Goal: Task Accomplishment & Management: Use online tool/utility

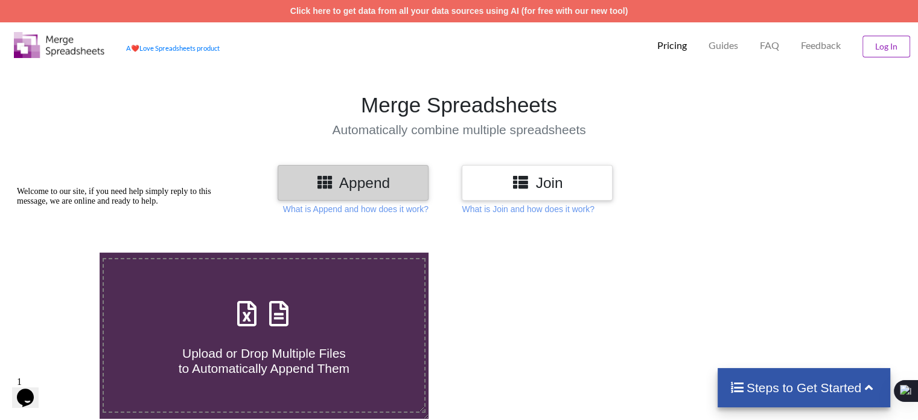
click at [885, 46] on button "Log In" at bounding box center [887, 47] width 48 height 22
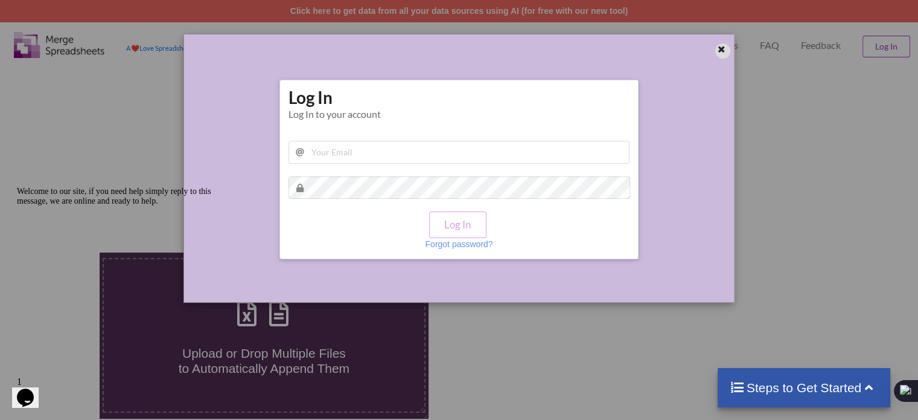
click at [717, 50] on icon at bounding box center [722, 47] width 10 height 8
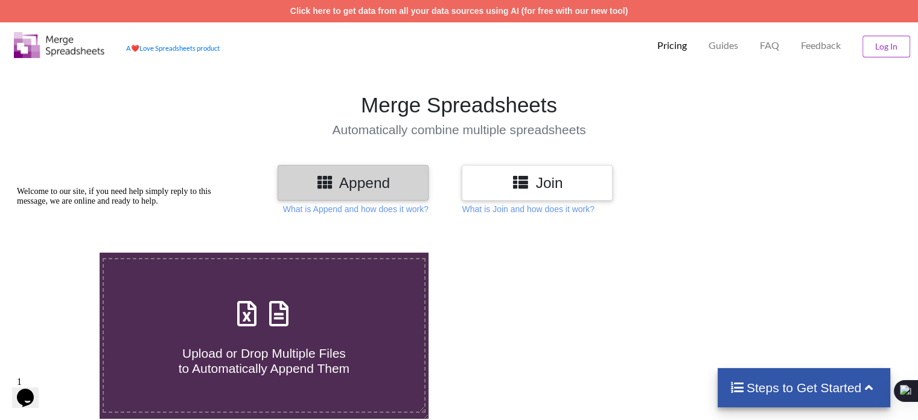
click at [349, 197] on div "Append" at bounding box center [353, 183] width 151 height 36
click at [319, 184] on icon at bounding box center [325, 181] width 18 height 15
click at [326, 183] on icon at bounding box center [325, 181] width 18 height 15
click at [475, 166] on div "Join" at bounding box center [537, 183] width 151 height 36
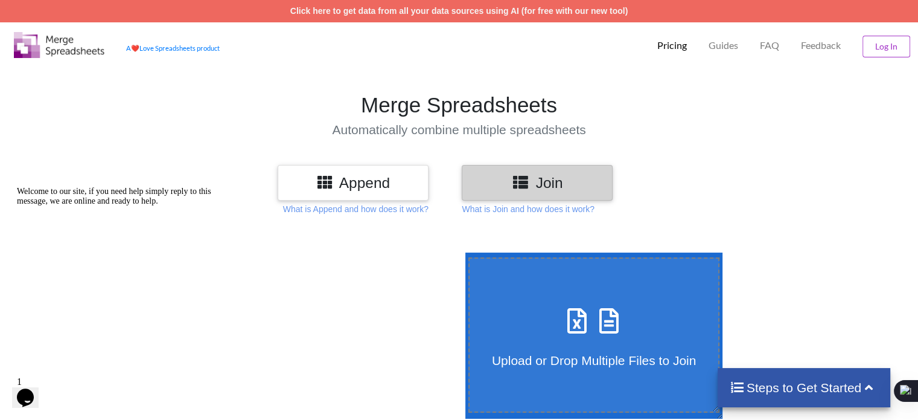
click at [348, 180] on h3 "Append" at bounding box center [353, 183] width 133 height 18
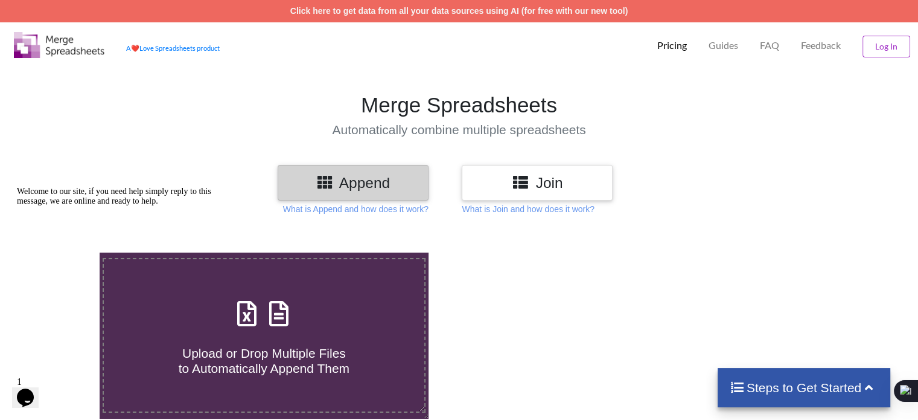
click at [527, 177] on icon at bounding box center [521, 181] width 18 height 15
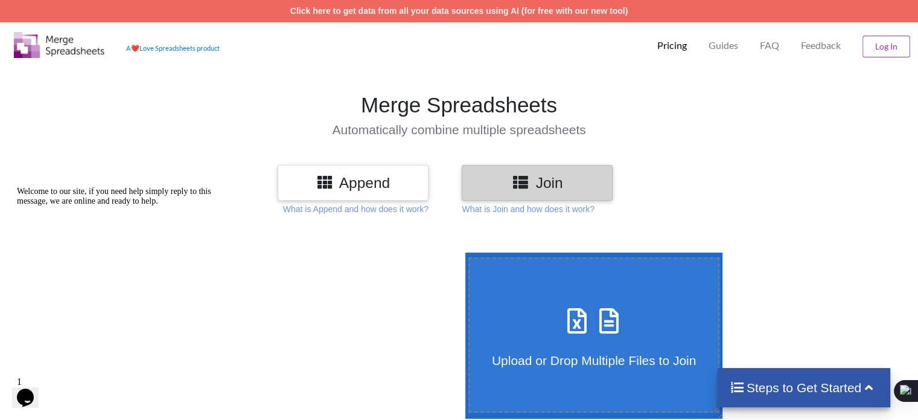
click at [387, 189] on h3 "Append" at bounding box center [353, 183] width 133 height 18
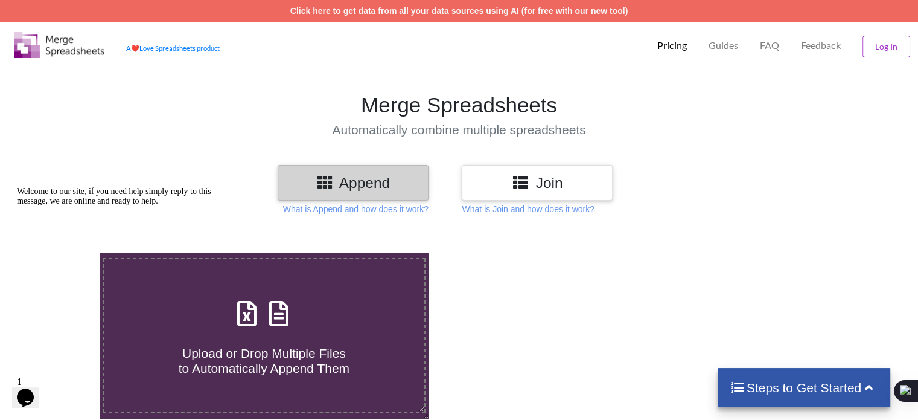
click at [309, 346] on span "Upload or Drop Multiple Files to Automatically Append Them" at bounding box center [264, 360] width 171 height 29
click at [63, 252] on input "Upload or Drop Multiple Files to Automatically Append Them" at bounding box center [63, 252] width 0 height 0
type input "C:\fakepath\Adv from Customer Samples.xlsx"
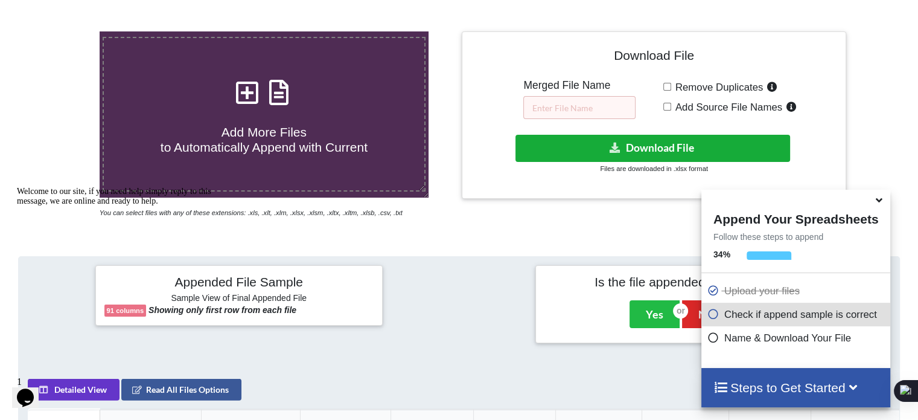
scroll to position [199, 0]
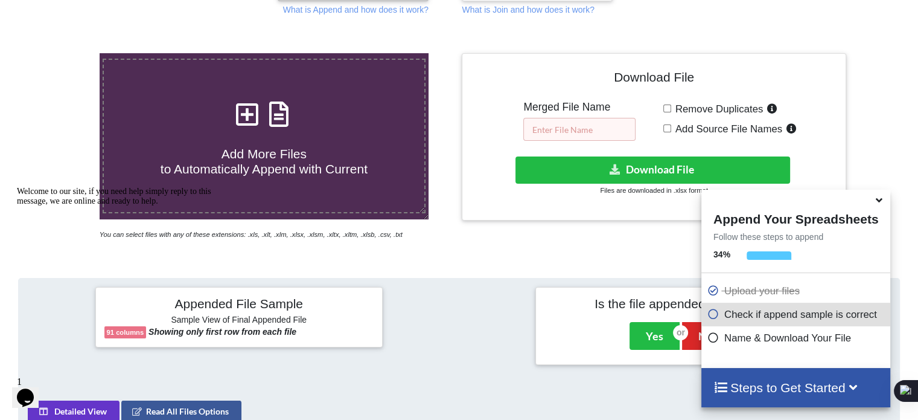
click at [591, 120] on input "text" at bounding box center [580, 129] width 112 height 23
type input "All sample"
click at [666, 129] on input "Add Source File Names" at bounding box center [668, 128] width 8 height 8
checkbox input "true"
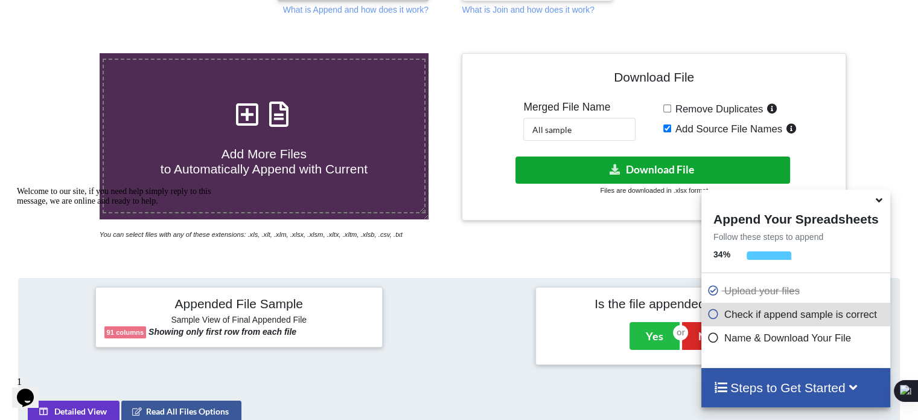
click at [634, 168] on button "Download File" at bounding box center [653, 169] width 275 height 27
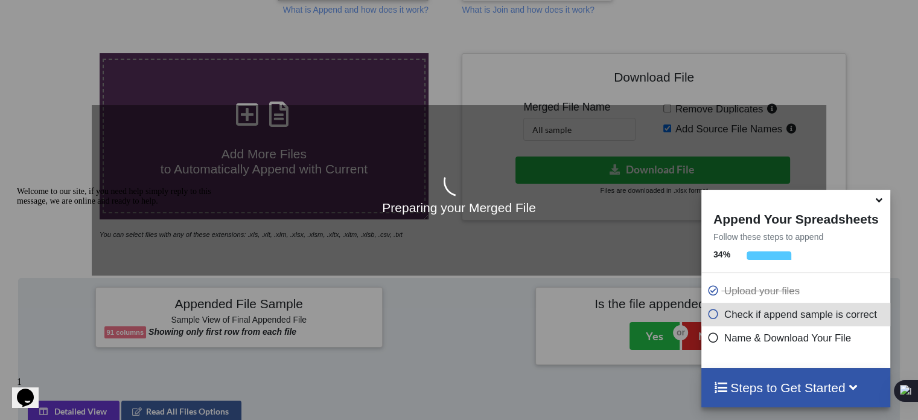
click at [881, 202] on icon at bounding box center [879, 198] width 13 height 11
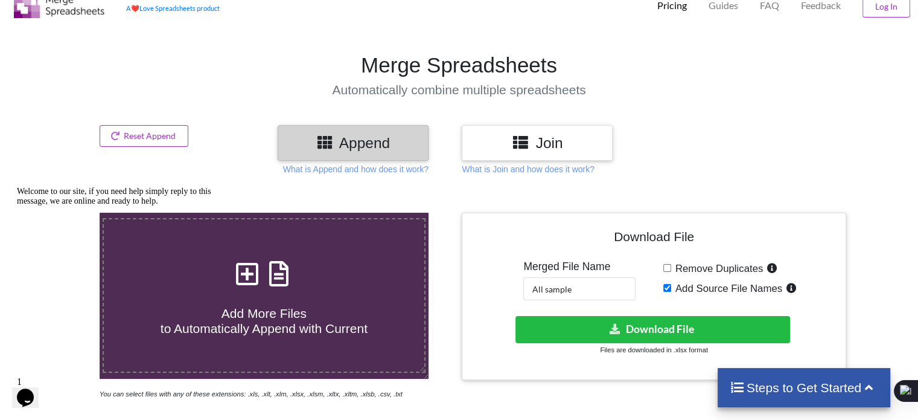
scroll to position [37, 0]
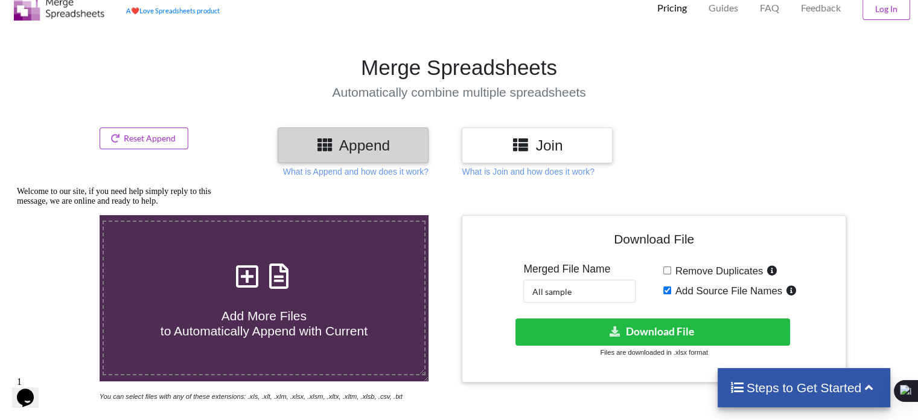
click at [542, 149] on h3 "Join" at bounding box center [537, 145] width 133 height 18
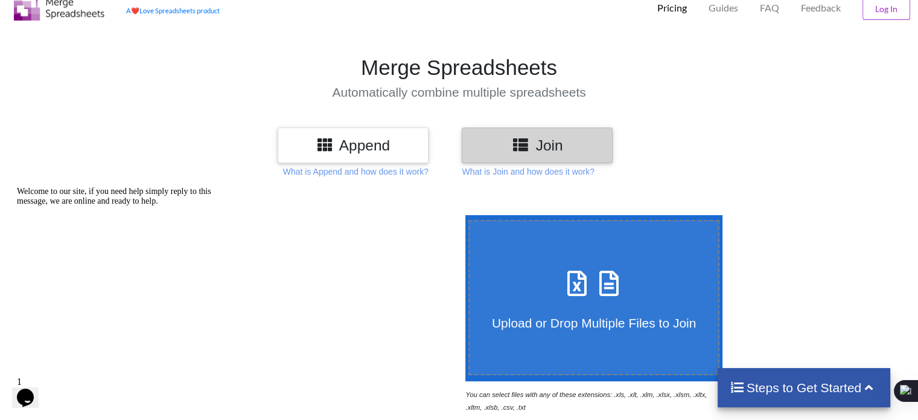
click at [591, 295] on span at bounding box center [594, 284] width 64 height 28
click at [463, 215] on input "Upload or Drop Multiple Files to Join" at bounding box center [463, 215] width 0 height 0
type input "C:\fakepath\Adv from Customer Samples.xlsx"
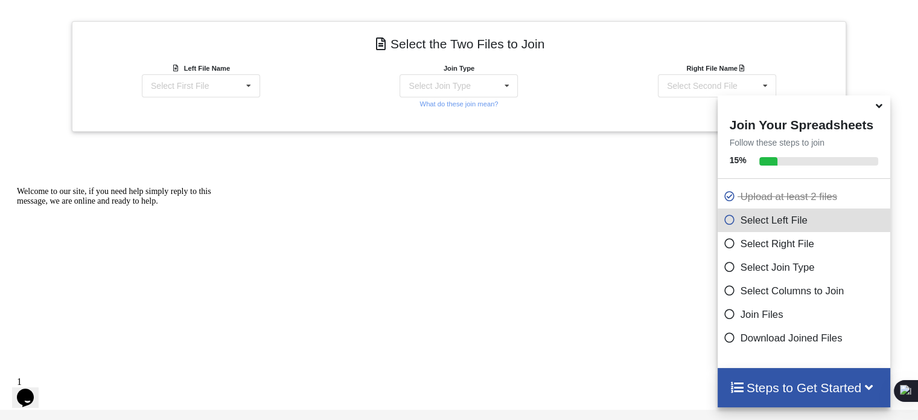
scroll to position [525, 0]
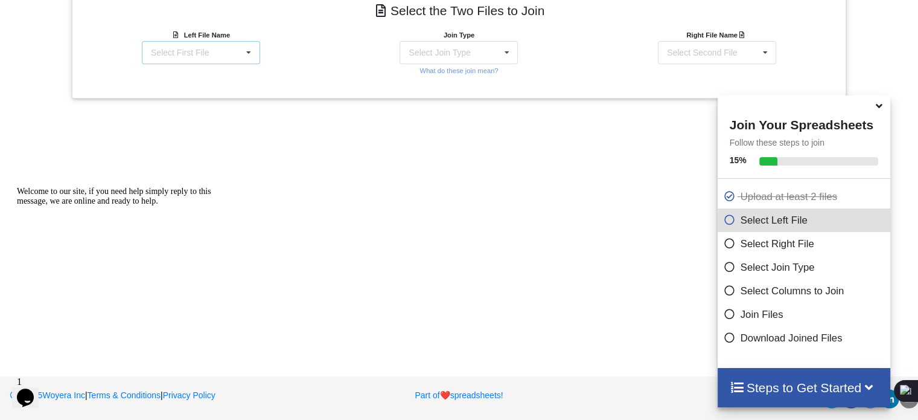
click at [237, 55] on div "Select First File Adv from Customer Samples.xlsx : Adv from Customer Samples Ad…" at bounding box center [201, 52] width 118 height 23
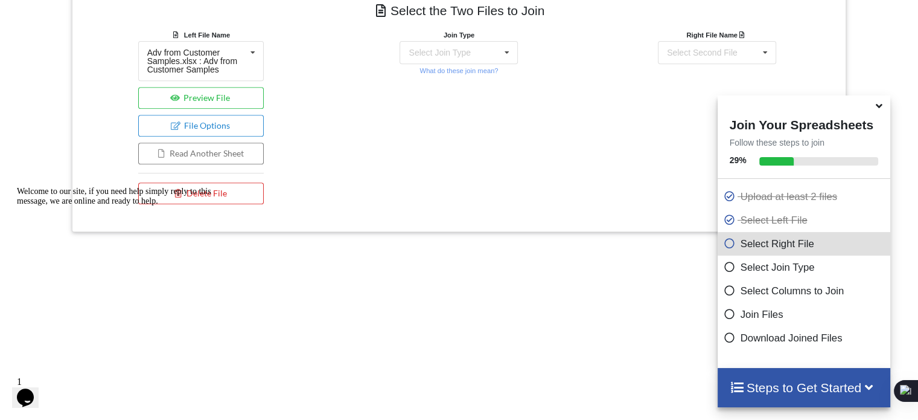
click at [313, 68] on div "Left File Name Adv from Customer Samples.xlsx : Adv from Customer Samples Adv f…" at bounding box center [201, 119] width 258 height 182
click at [18, 82] on div at bounding box center [30, 110] width 78 height 244
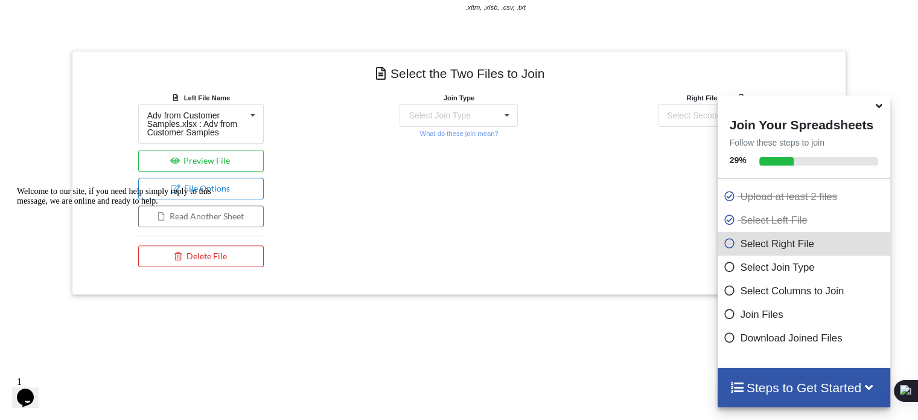
scroll to position [437, 0]
click at [210, 157] on button "Preview File" at bounding box center [201, 161] width 126 height 22
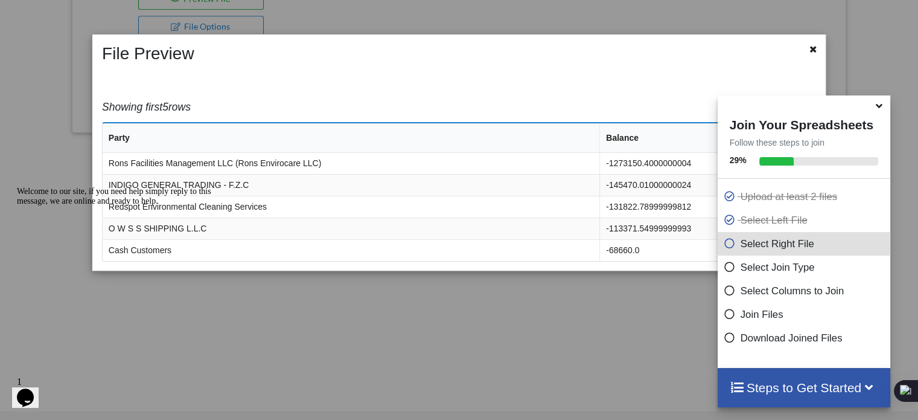
scroll to position [658, 0]
click at [815, 50] on icon at bounding box center [814, 47] width 10 height 8
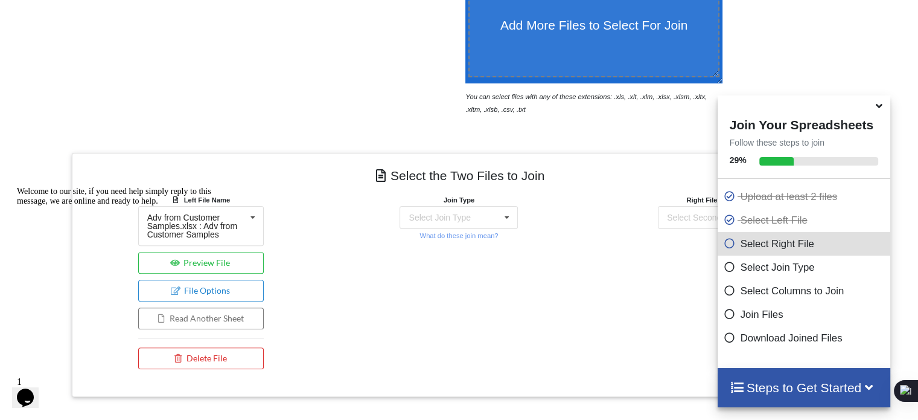
scroll to position [333, 0]
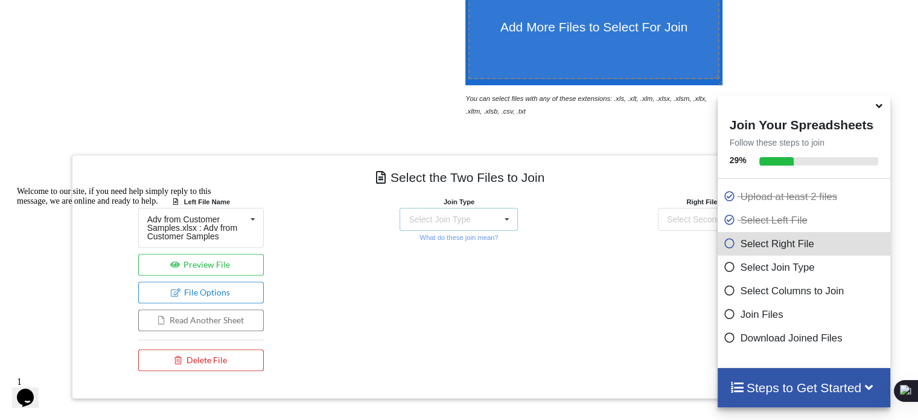
click at [481, 217] on div "Select Join Type INNER JOIN LEFT JOIN RIGHT JOIN FULL JOIN" at bounding box center [459, 219] width 118 height 23
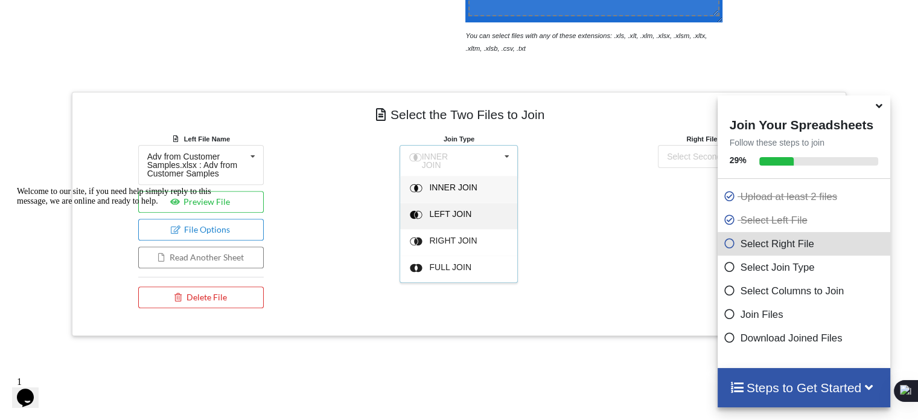
scroll to position [415, 0]
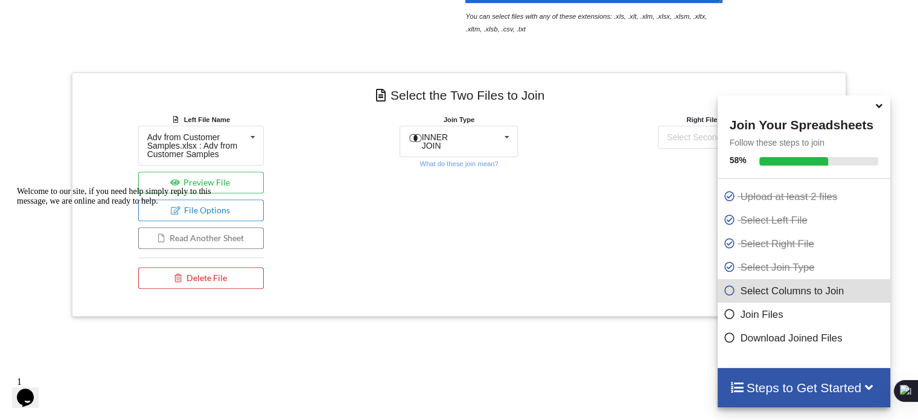
click at [879, 109] on icon at bounding box center [879, 103] width 13 height 11
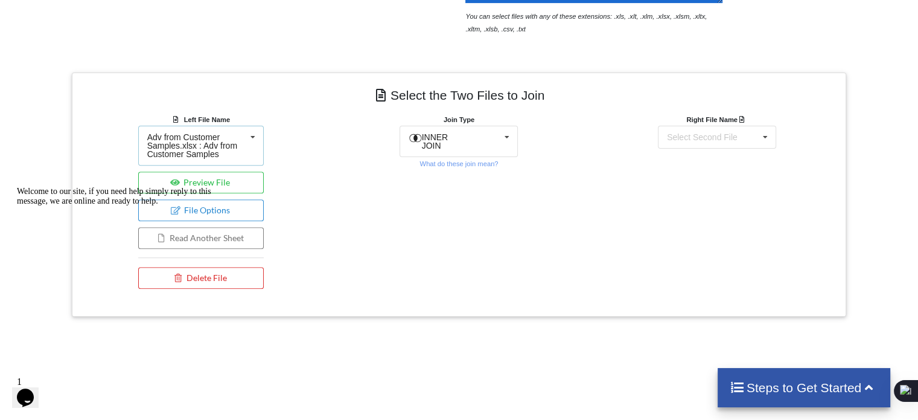
click at [220, 149] on div "Adv from Customer Samples.xlsx : Adv from Customer Samples" at bounding box center [196, 145] width 98 height 25
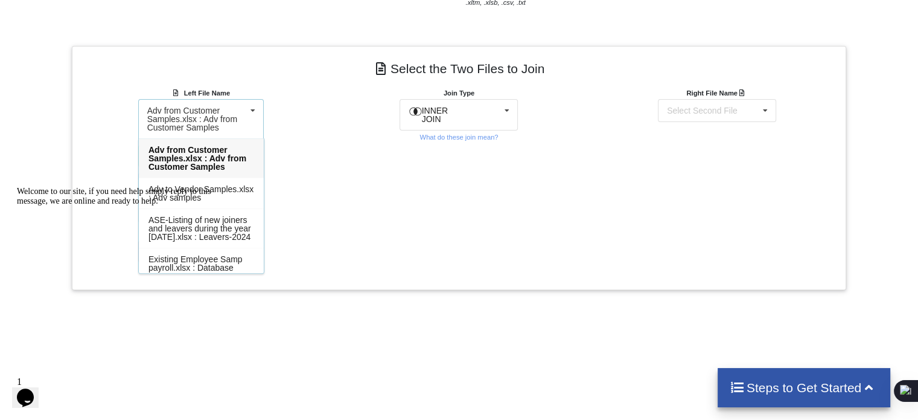
scroll to position [454, 0]
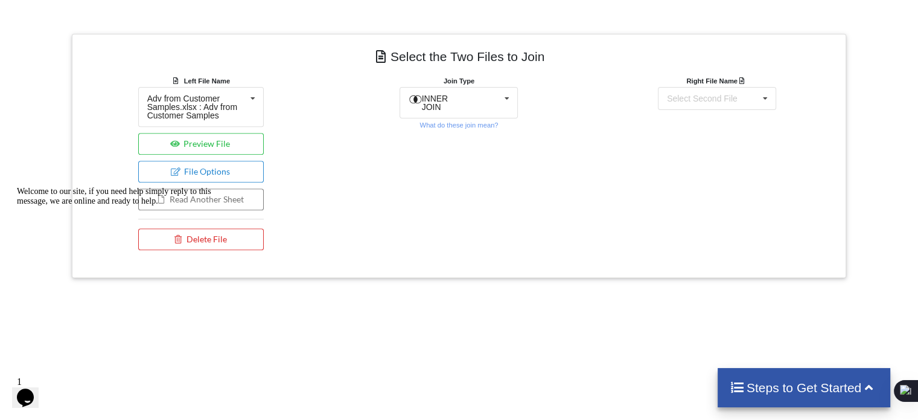
click at [366, 284] on div "Add More Files to Select For Join You can select files with any of these extens…" at bounding box center [459, 151] width 918 height 757
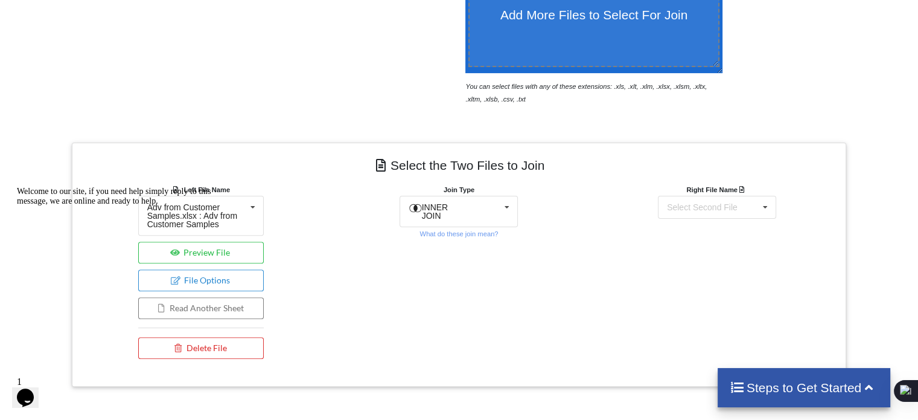
scroll to position [343, 0]
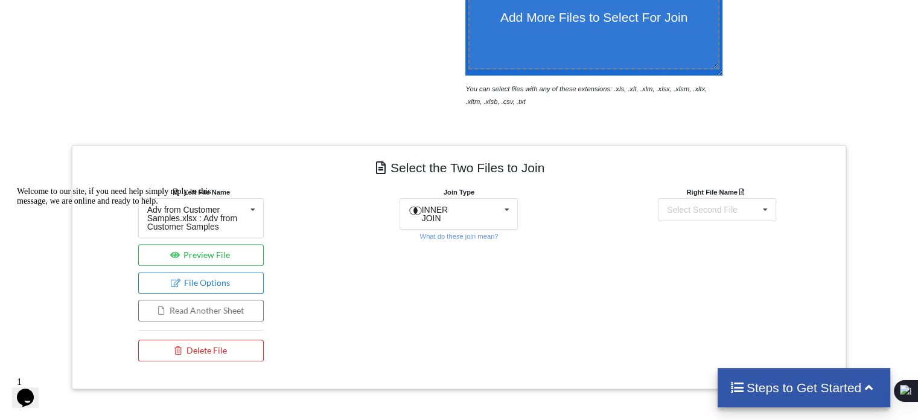
click at [210, 190] on div "Welcome to our site, if you need help simply reply to this message, we are onli…" at bounding box center [125, 196] width 217 height 19
click at [225, 190] on div "Welcome to our site, if you need help simply reply to this message, we are onli…" at bounding box center [125, 196] width 217 height 19
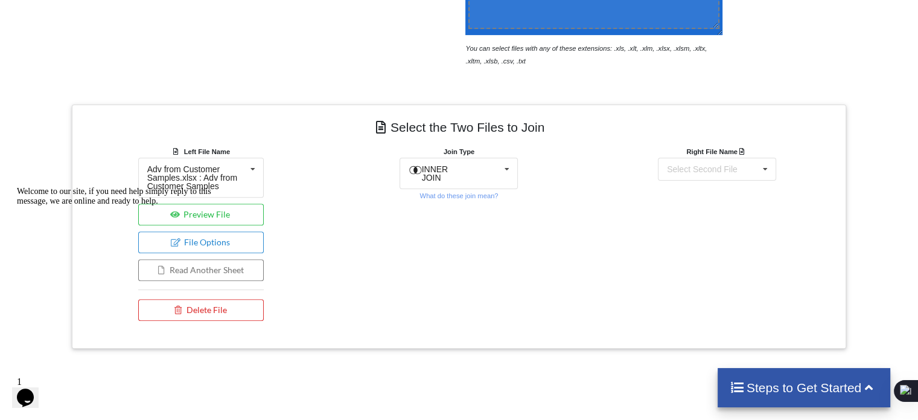
scroll to position [384, 0]
click at [486, 176] on div "INNER JOIN INNER JOIN LEFT JOIN RIGHT JOIN FULL JOIN" at bounding box center [459, 172] width 118 height 31
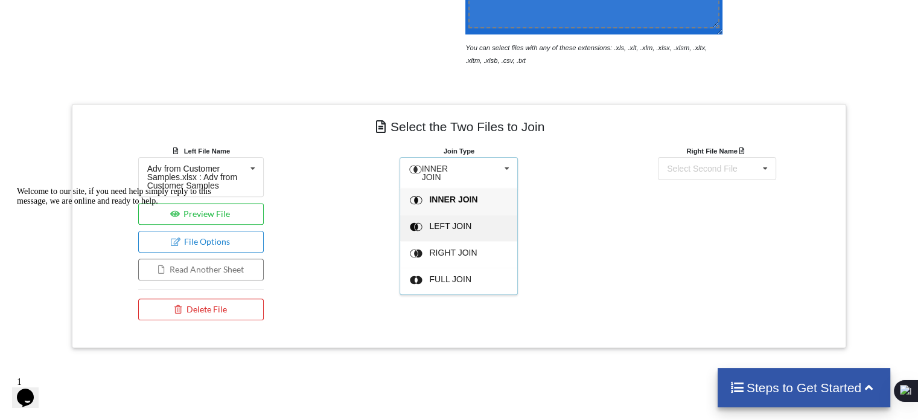
click at [447, 204] on span "LEFT JOIN" at bounding box center [454, 199] width 48 height 10
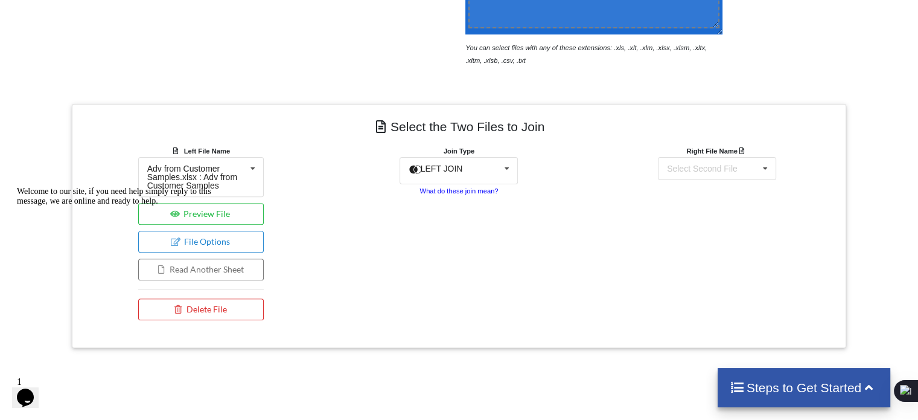
click at [466, 187] on small "What do these join mean?" at bounding box center [459, 190] width 79 height 7
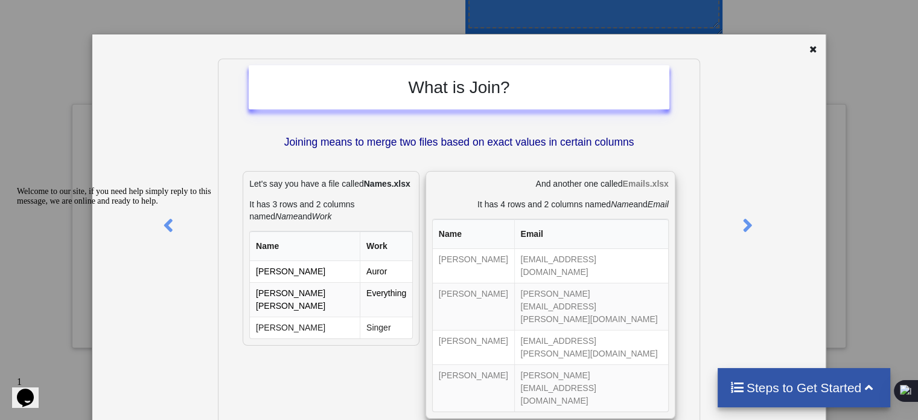
scroll to position [12, 0]
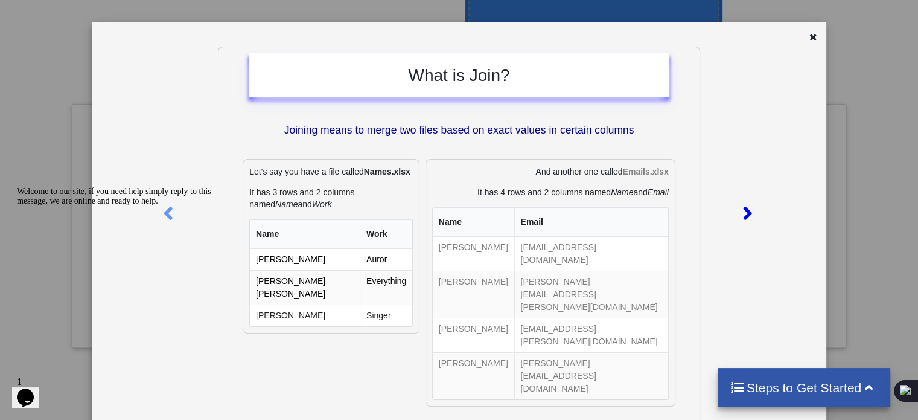
click at [745, 216] on icon at bounding box center [748, 207] width 25 height 21
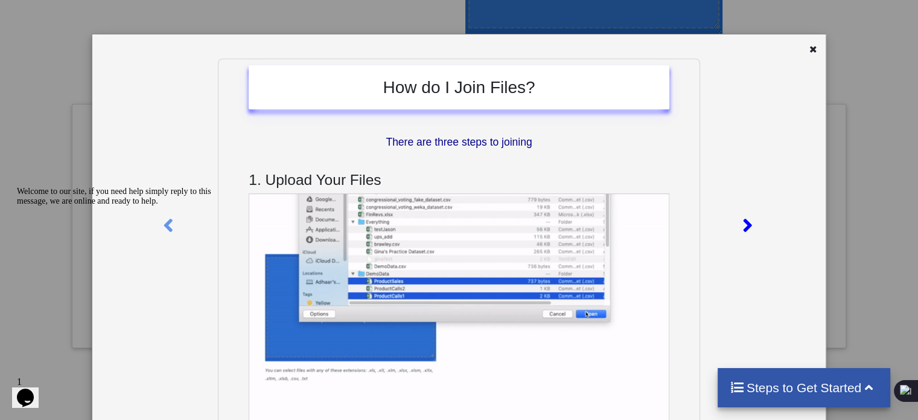
click at [737, 219] on icon at bounding box center [748, 220] width 25 height 21
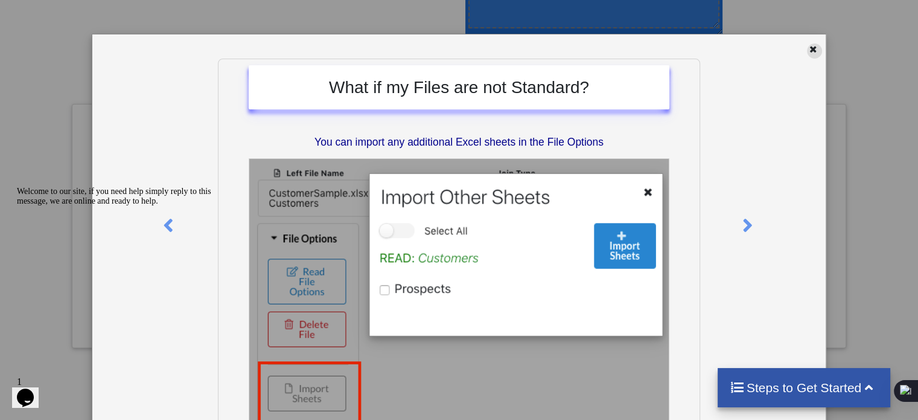
click at [809, 46] on icon at bounding box center [814, 47] width 10 height 8
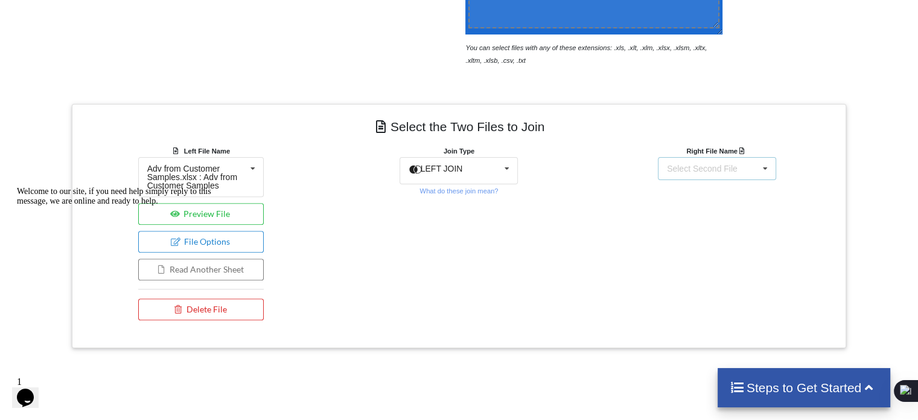
click at [705, 168] on div "Select Second File" at bounding box center [702, 168] width 71 height 8
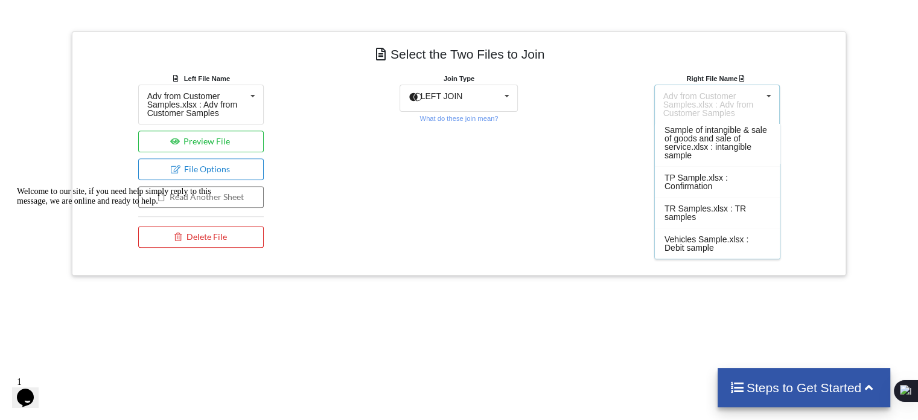
scroll to position [658, 0]
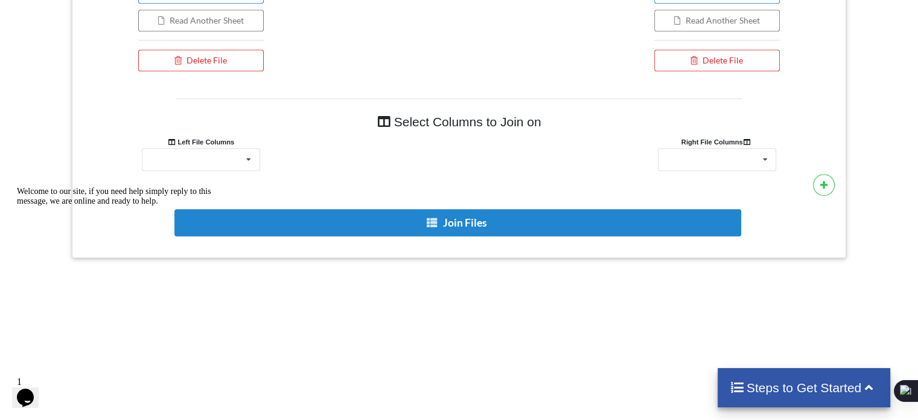
scroll to position [626, 0]
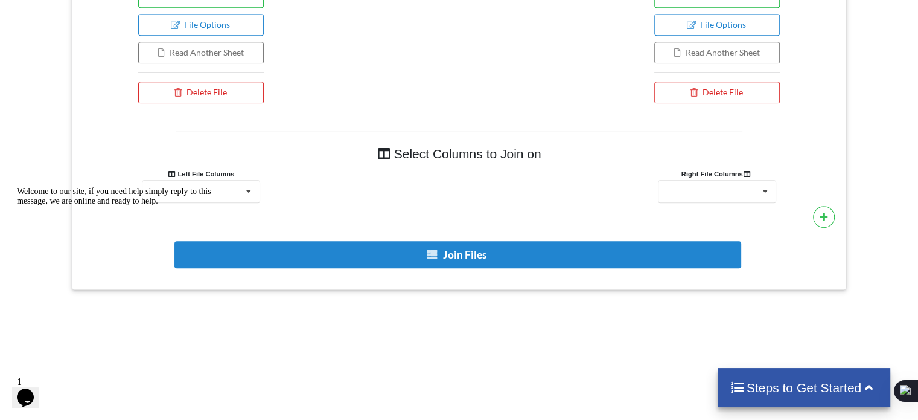
click at [205, 173] on b "Left File Columns" at bounding box center [201, 173] width 67 height 7
click at [205, 187] on div "Welcome to our site, if you need help simply reply to this message, we are onli…" at bounding box center [125, 196] width 217 height 19
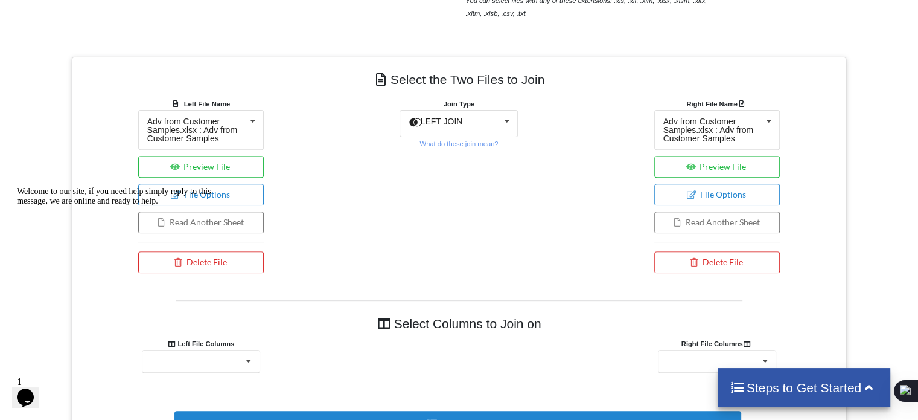
scroll to position [426, 0]
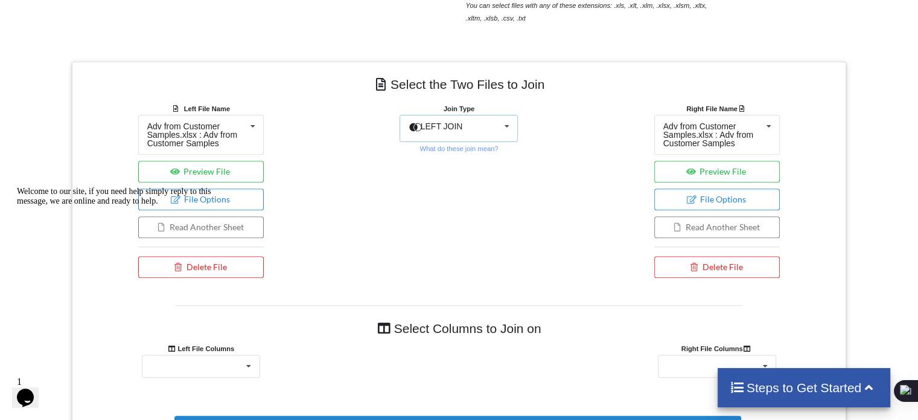
click at [478, 123] on div "LEFT JOIN INNER JOIN LEFT JOIN RIGHT JOIN FULL JOIN" at bounding box center [459, 128] width 118 height 27
click at [463, 175] on span "LEFT JOIN" at bounding box center [451, 180] width 43 height 10
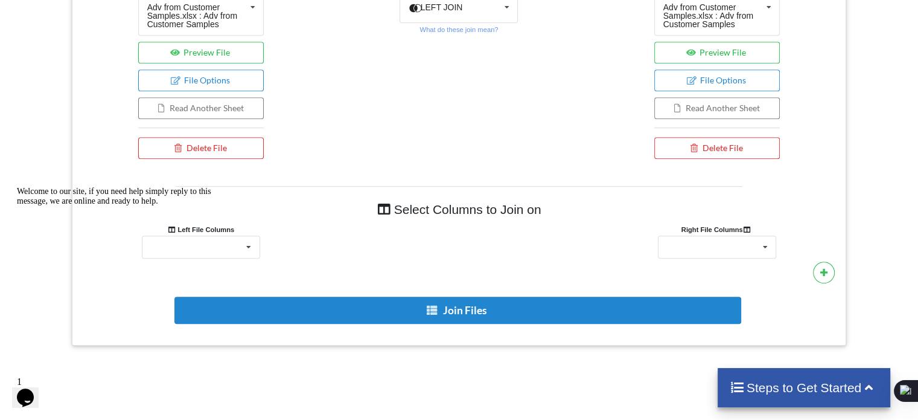
scroll to position [571, 0]
click at [208, 206] on div "Welcome to our site, if you need help simply reply to this message, we are onli…" at bounding box center [125, 196] width 217 height 19
click at [210, 206] on div "Welcome to our site, if you need help simply reply to this message, we are onli…" at bounding box center [125, 196] width 217 height 19
click at [17, 187] on icon "Chat attention grabber" at bounding box center [17, 187] width 0 height 0
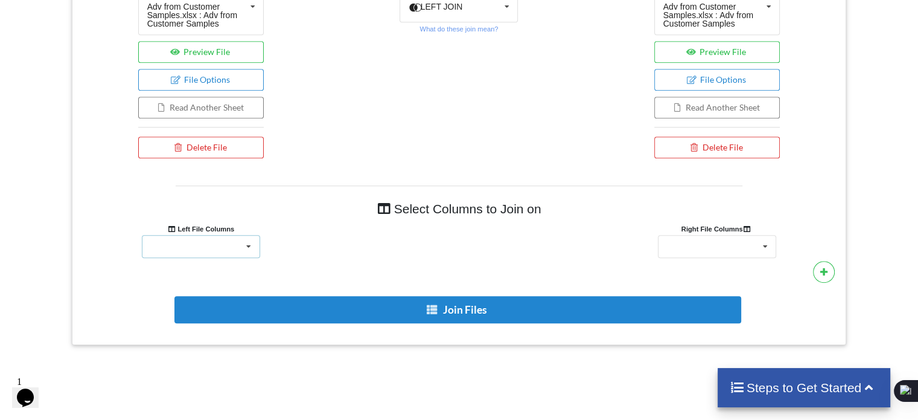
click at [195, 252] on div "Party Balance" at bounding box center [201, 246] width 118 height 23
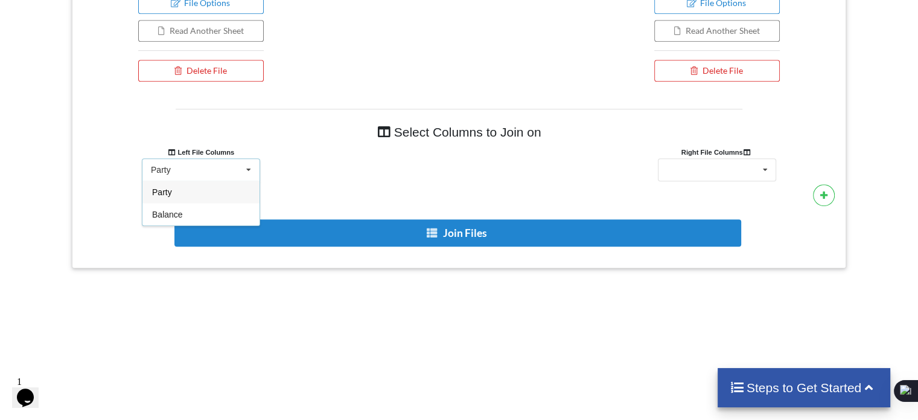
scroll to position [648, 0]
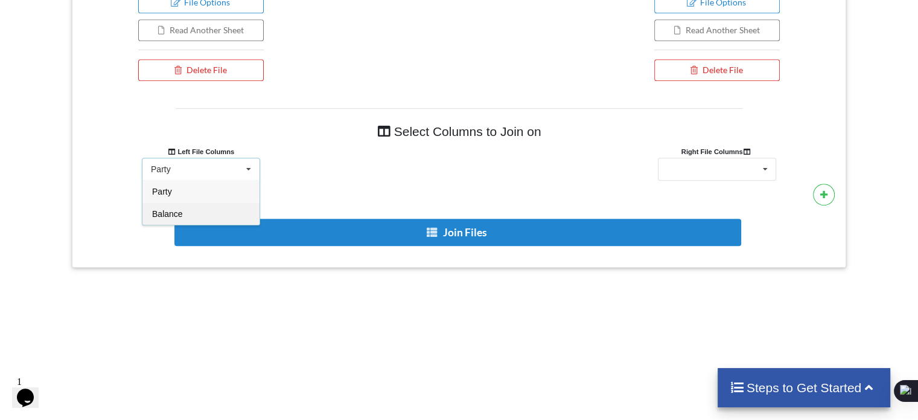
click at [185, 211] on div "Balance" at bounding box center [201, 213] width 117 height 22
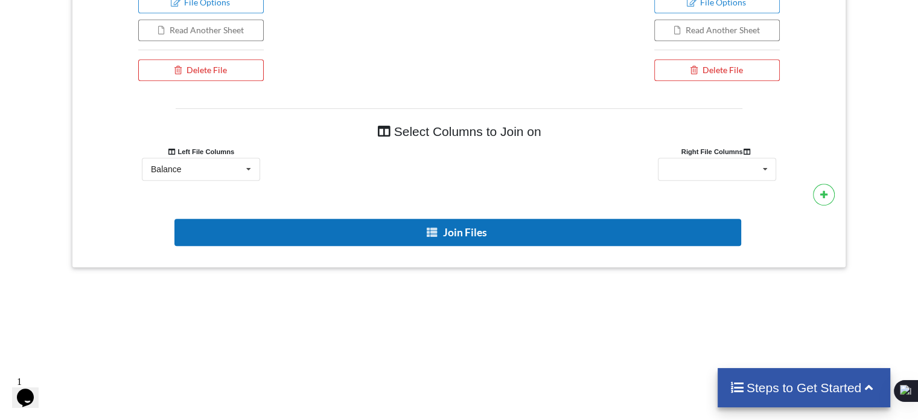
click at [341, 220] on button "Join Files" at bounding box center [458, 232] width 567 height 27
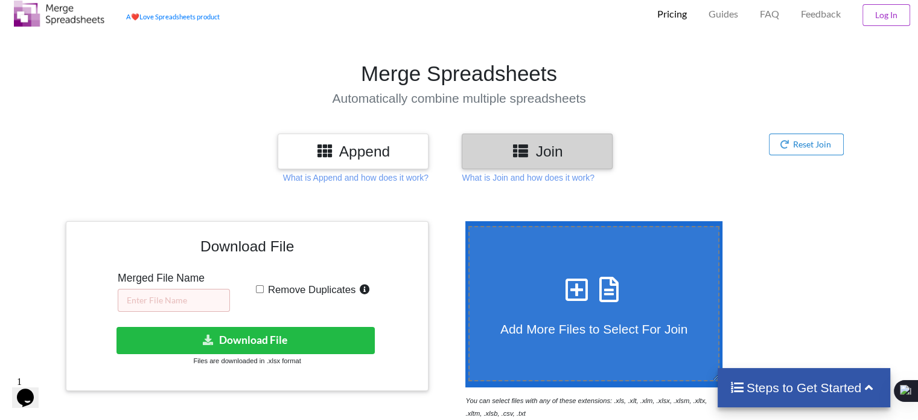
scroll to position [0, 0]
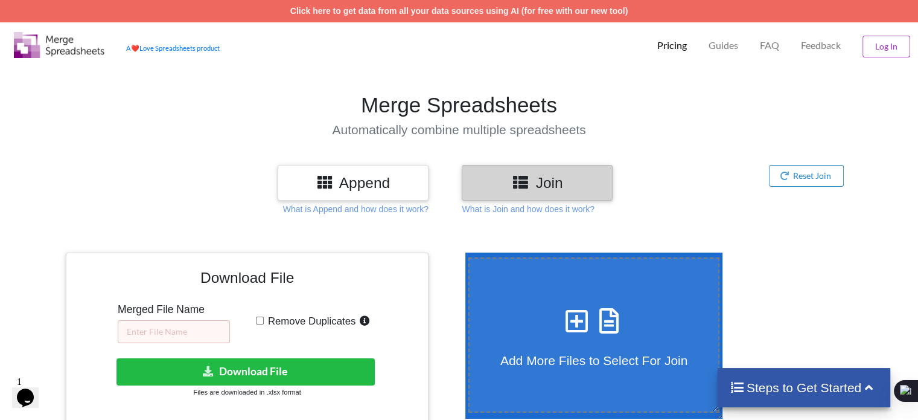
click at [694, 42] on div "Pricing" at bounding box center [672, 44] width 45 height 30
click at [68, 37] on img at bounding box center [59, 45] width 91 height 26
click at [35, 388] on icon "Opens Chat This icon Opens the chat window." at bounding box center [25, 397] width 19 height 19
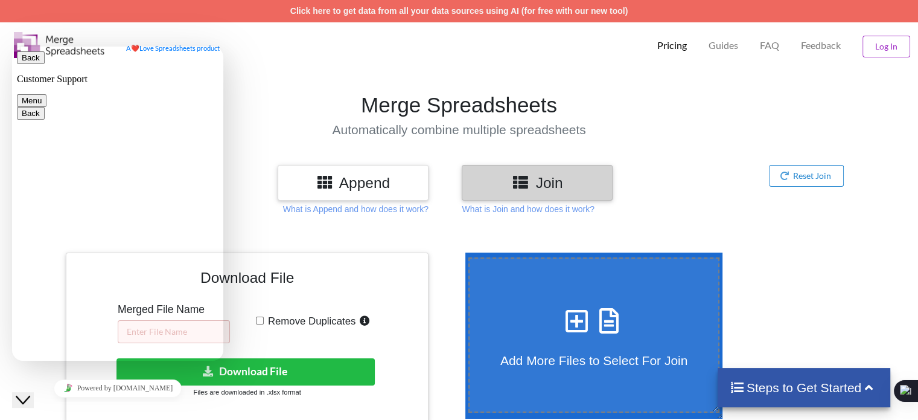
click at [46, 94] on button "Menu" at bounding box center [32, 100] width 30 height 13
click at [263, 41] on div "A ❤️ Love Spreadsheets product Pricing Guides FAQ Feedback Log In" at bounding box center [459, 43] width 925 height 42
